Goal: Transaction & Acquisition: Purchase product/service

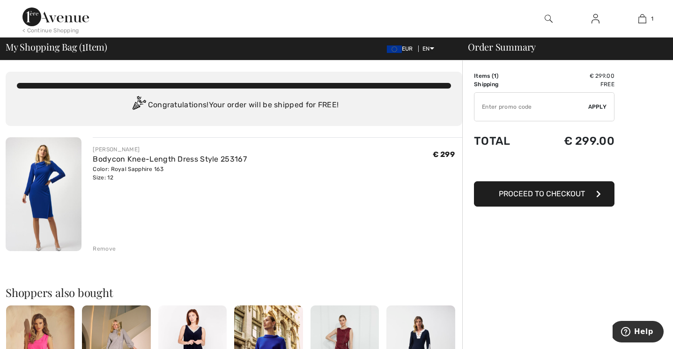
click at [101, 249] on div "Remove" at bounding box center [104, 249] width 23 height 8
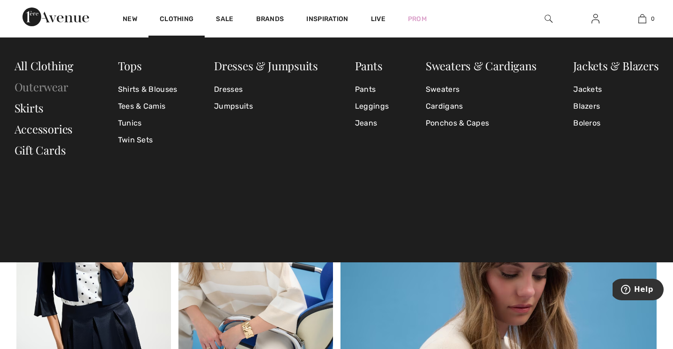
click at [47, 86] on link "Outerwear" at bounding box center [42, 86] width 54 height 15
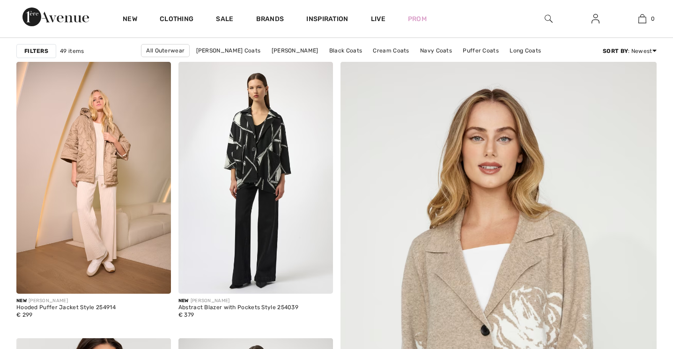
checkbox input "true"
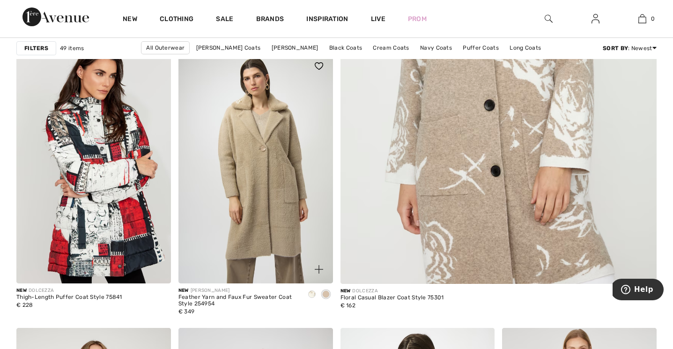
scroll to position [367, 0]
click at [294, 174] on img at bounding box center [256, 168] width 155 height 232
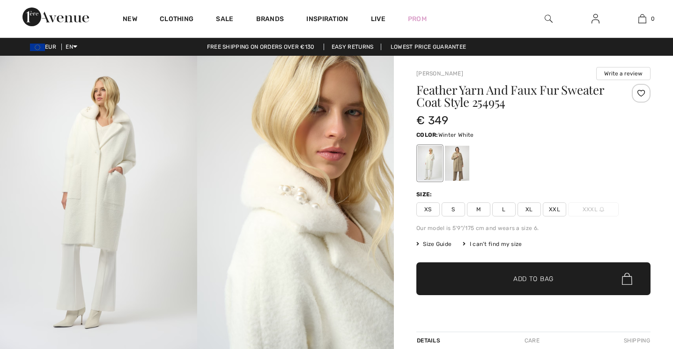
checkbox input "true"
click at [169, 213] on img at bounding box center [98, 203] width 197 height 295
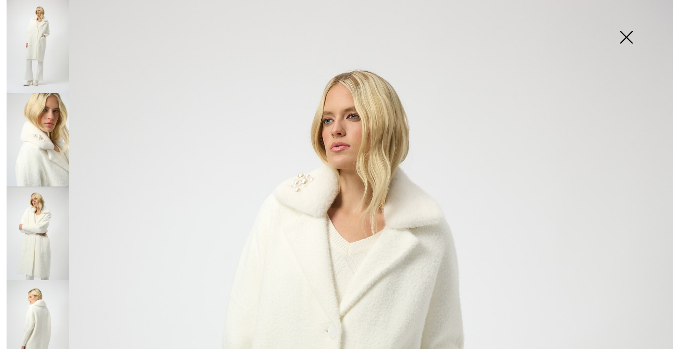
click at [624, 37] on img at bounding box center [626, 38] width 47 height 48
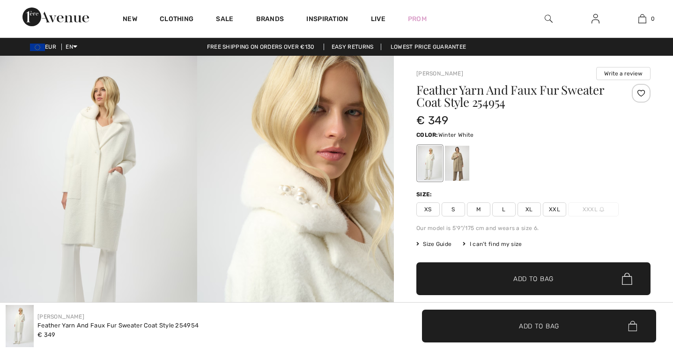
checkbox input "true"
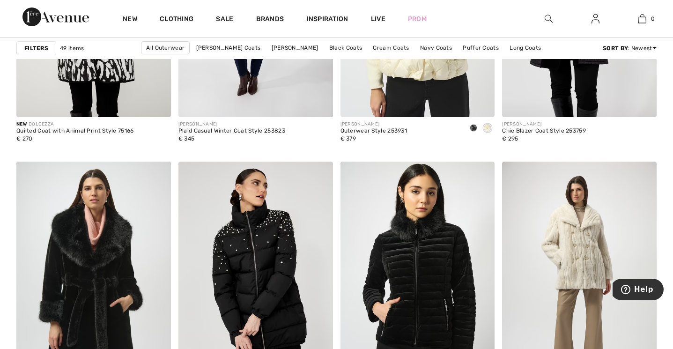
scroll to position [813, 0]
